Goal: Task Accomplishment & Management: Manage account settings

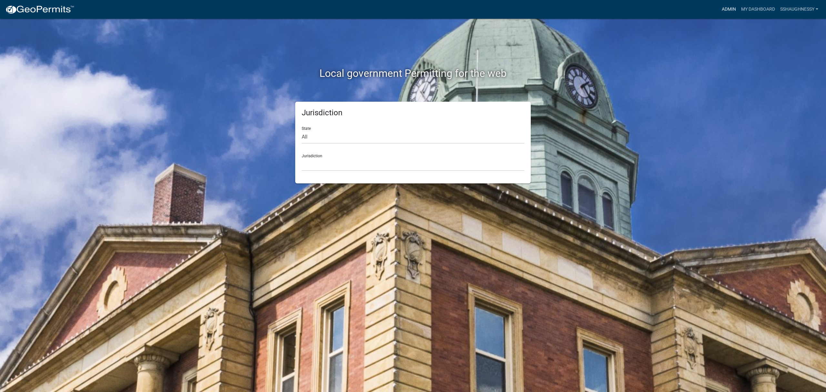
click at [721, 12] on link "Admin" at bounding box center [728, 9] width 19 height 12
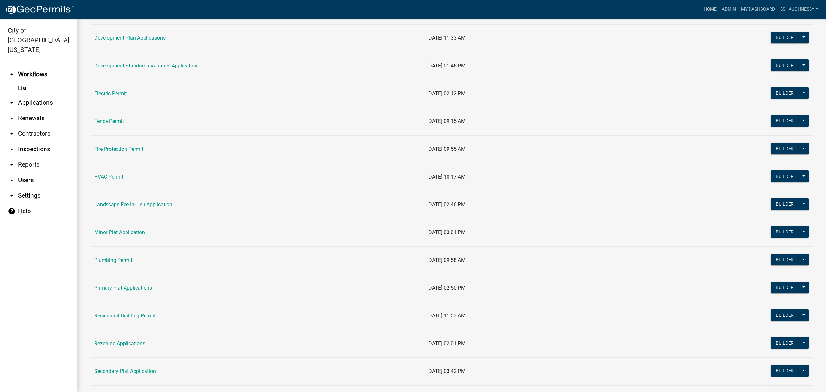
scroll to position [172, 0]
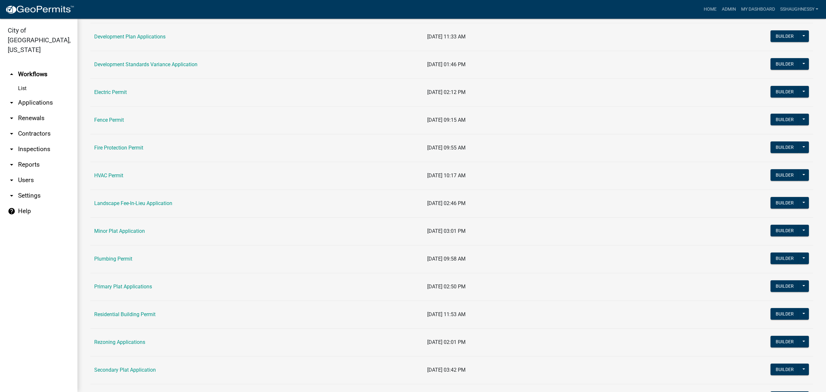
click at [54, 126] on link "arrow_drop_down Contractors" at bounding box center [38, 133] width 77 height 15
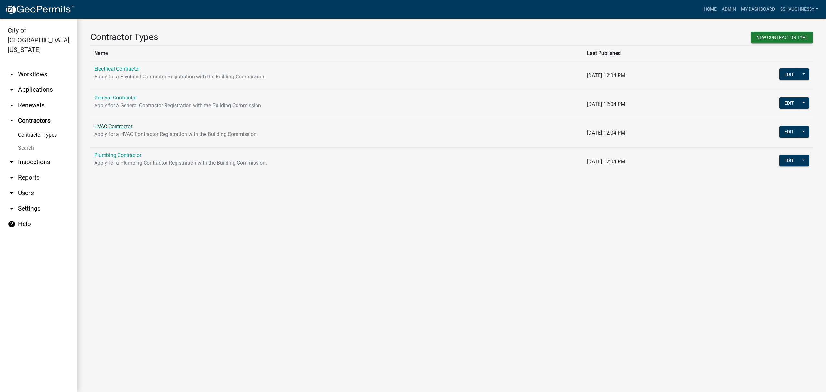
click at [128, 126] on link "HVAC Contractor" at bounding box center [113, 126] width 38 height 6
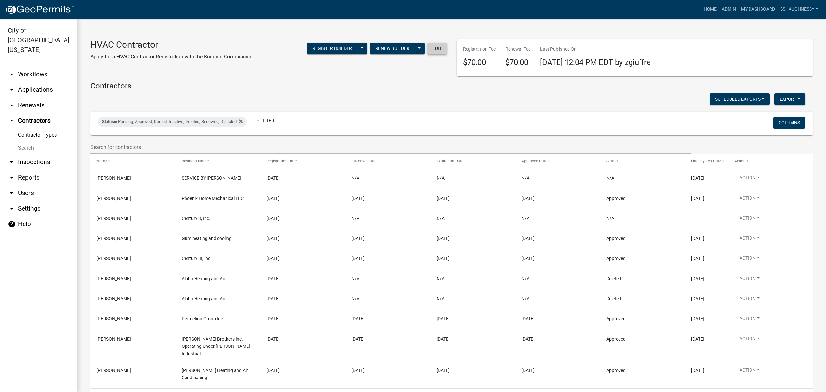
click at [438, 50] on button "Edit" at bounding box center [437, 49] width 20 height 12
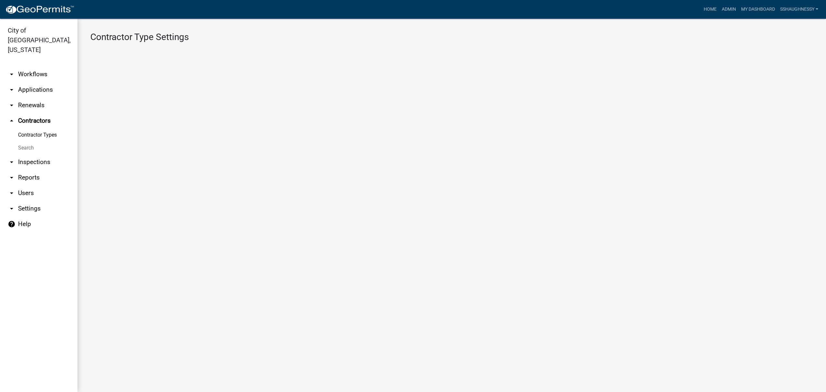
select select "1: Object"
select select
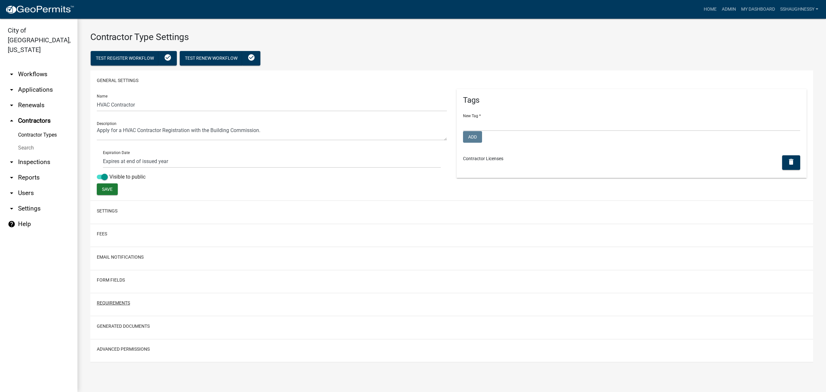
click at [128, 305] on button "Requirements" at bounding box center [113, 302] width 33 height 7
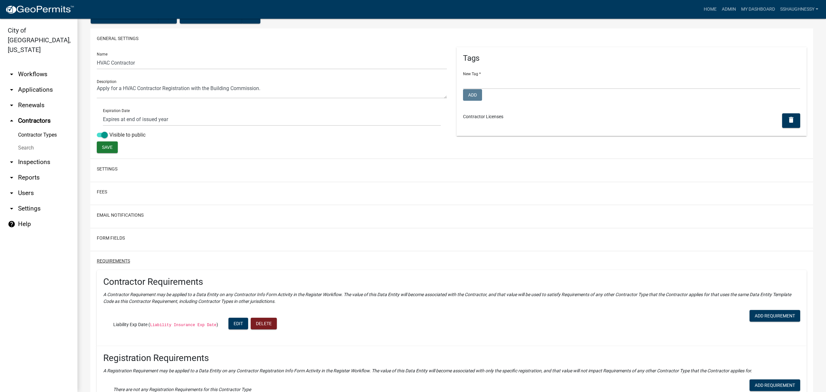
scroll to position [125, 0]
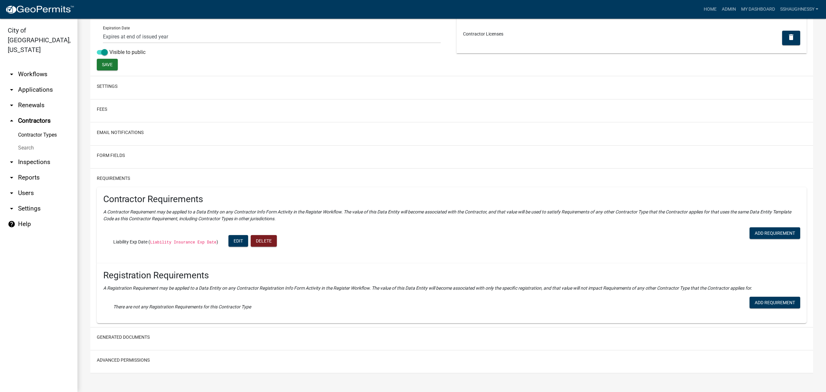
click at [161, 334] on h2 "Generated Documents" at bounding box center [452, 337] width 710 height 12
click at [135, 337] on button "Generated Documents" at bounding box center [123, 337] width 53 height 7
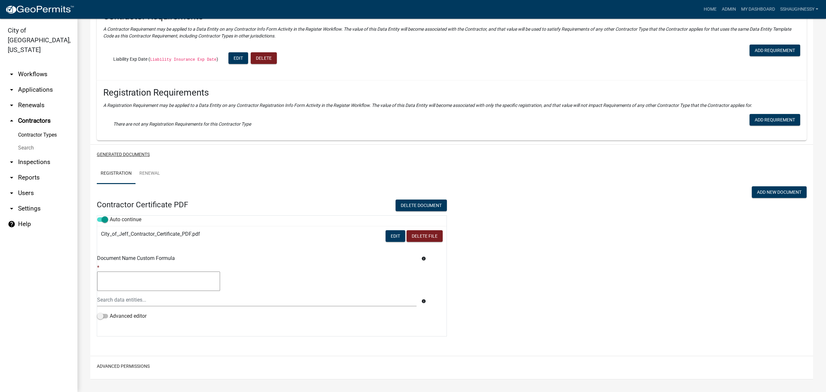
scroll to position [314, 0]
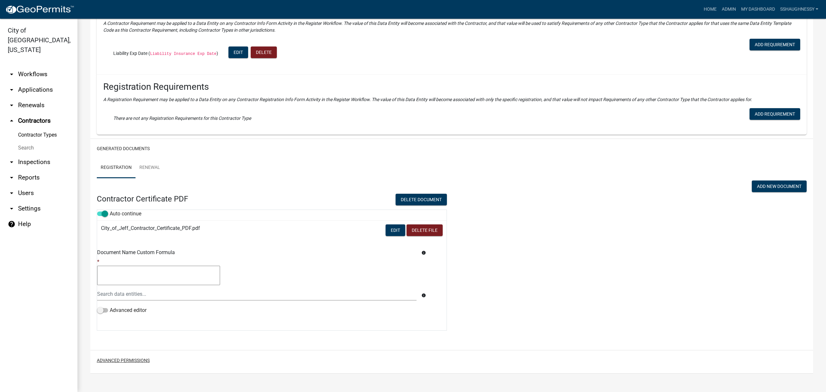
click at [129, 361] on button "Advanced Permissions" at bounding box center [123, 360] width 53 height 7
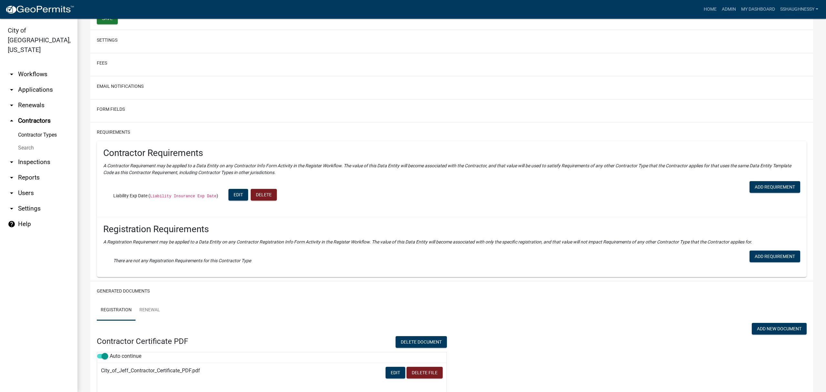
scroll to position [120, 0]
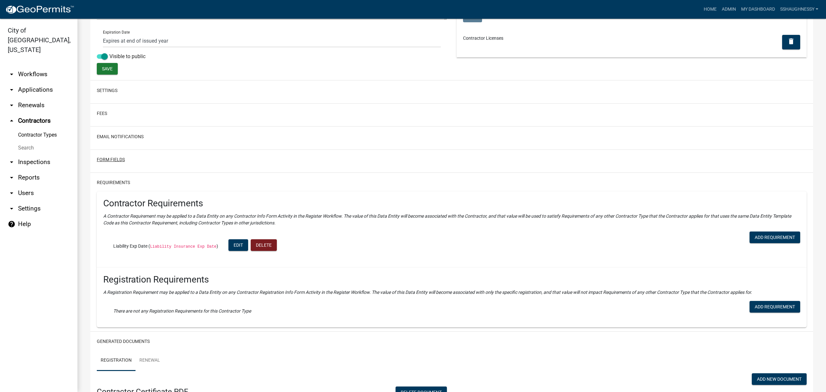
click at [117, 162] on button "Form Fields" at bounding box center [111, 159] width 28 height 7
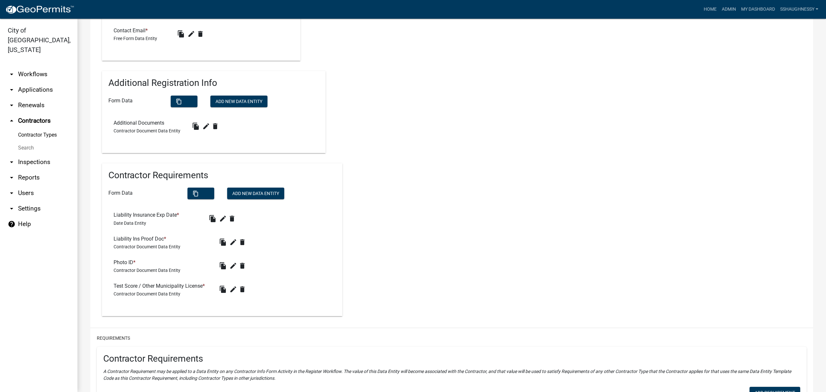
scroll to position [637, 0]
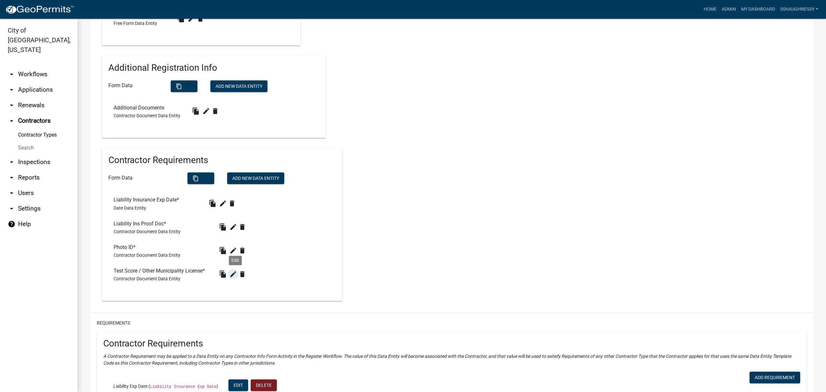
click at [235, 274] on icon "edit" at bounding box center [233, 274] width 8 height 8
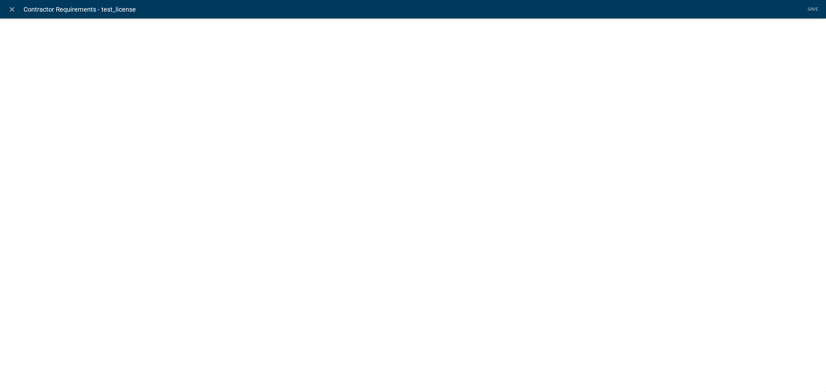
select select "contractor-document"
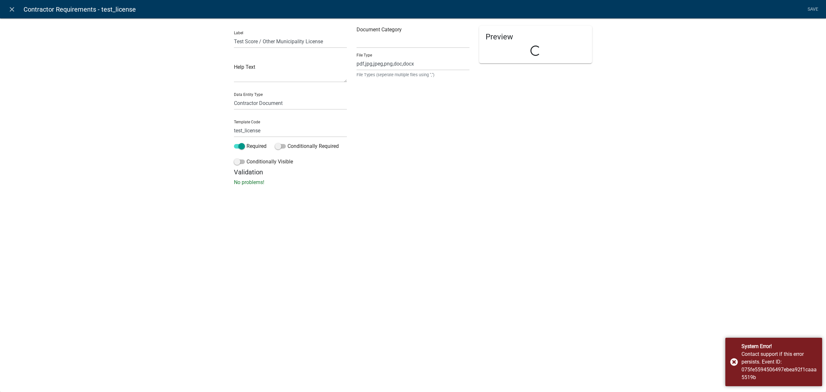
select select "c59e751a-8e8a-471b-bd9e-b978ee3e3655"
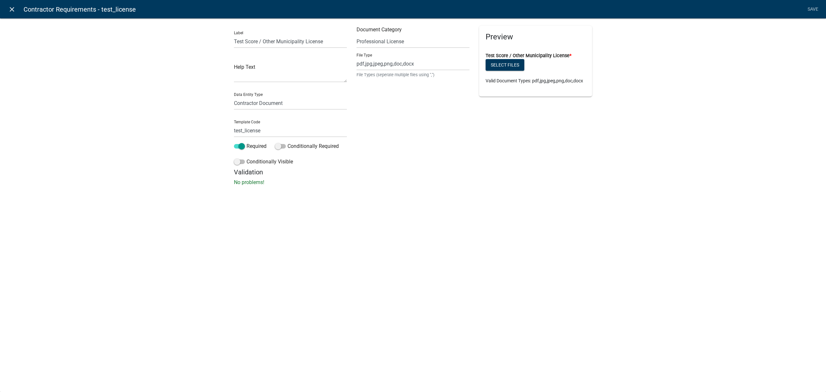
click at [16, 12] on link "close" at bounding box center [11, 9] width 13 height 13
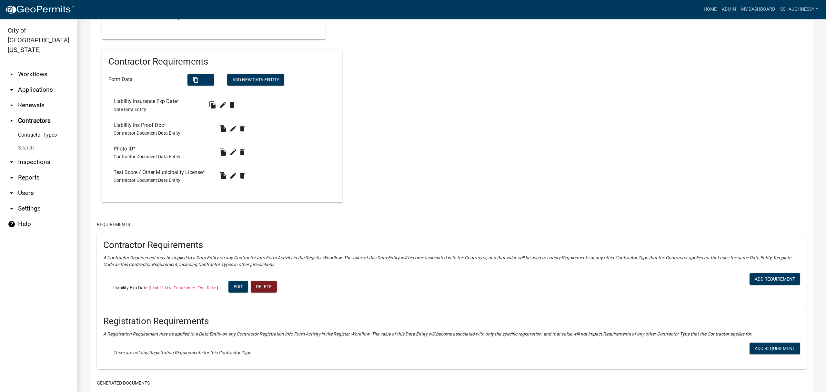
scroll to position [720, 0]
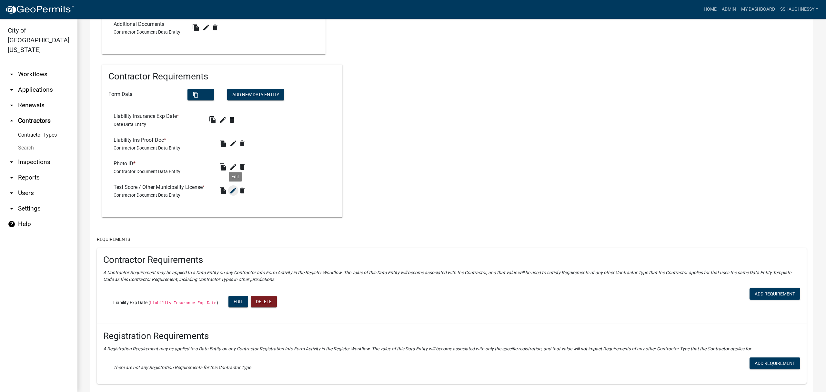
click at [236, 193] on icon "edit" at bounding box center [233, 190] width 8 height 8
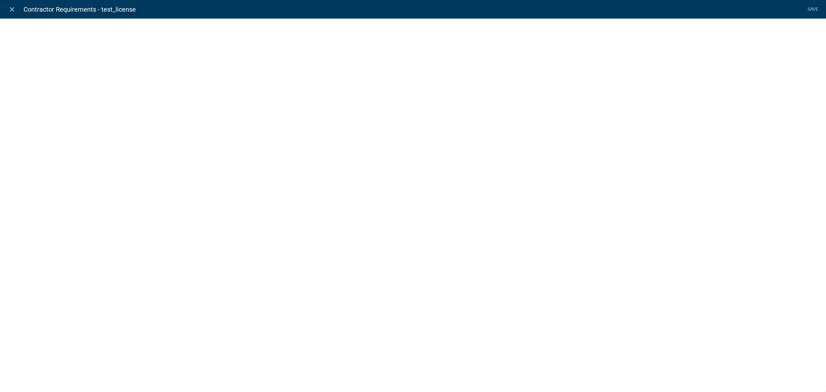
select select "contractor-document"
select select "c59e751a-8e8a-471b-bd9e-b978ee3e3655"
